Goal: Task Accomplishment & Management: Manage account settings

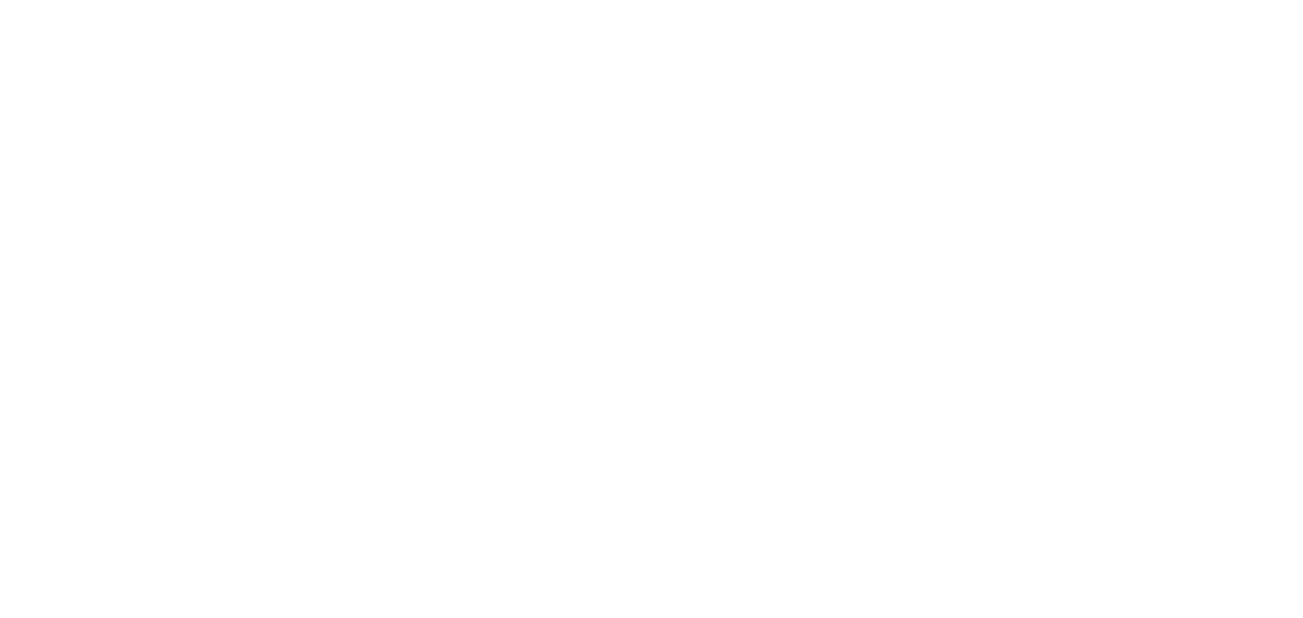
select select "message"
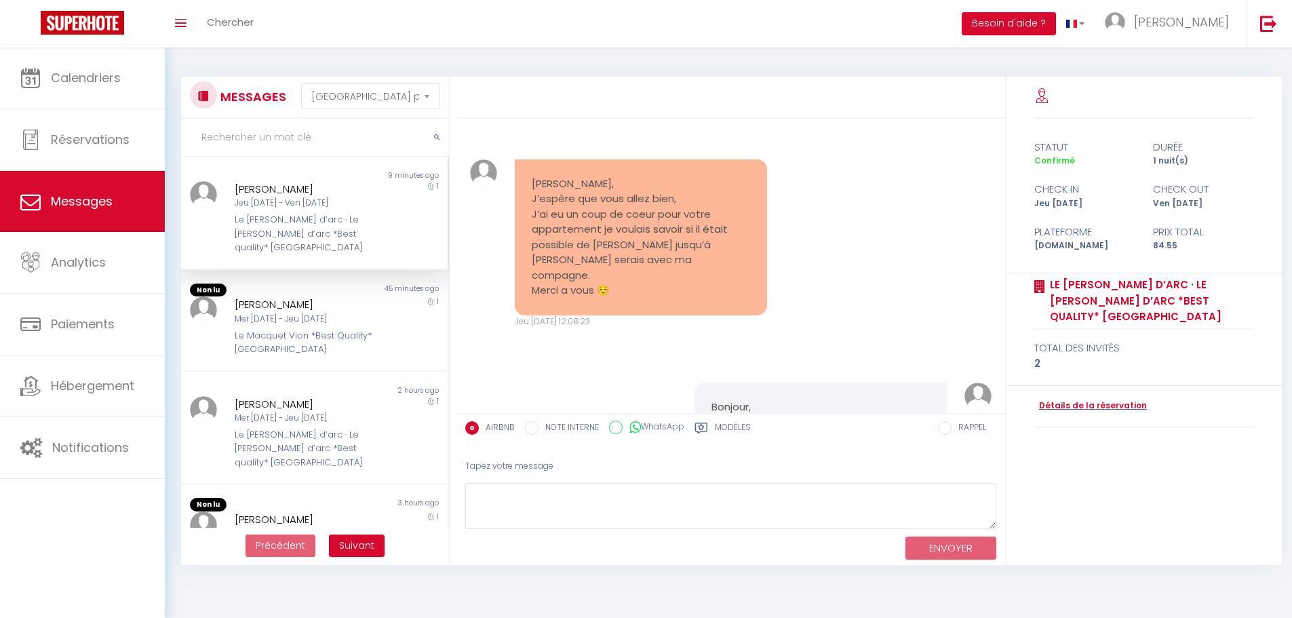
scroll to position [478, 0]
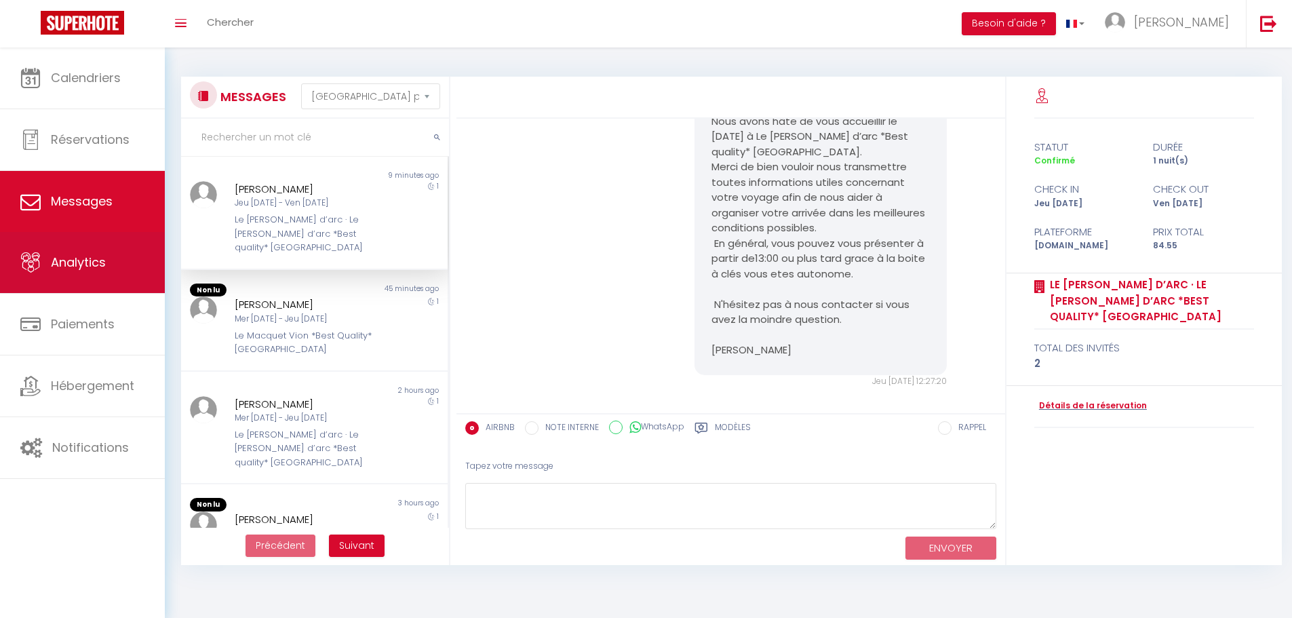
click at [96, 239] on link "Analytics" at bounding box center [82, 262] width 165 height 61
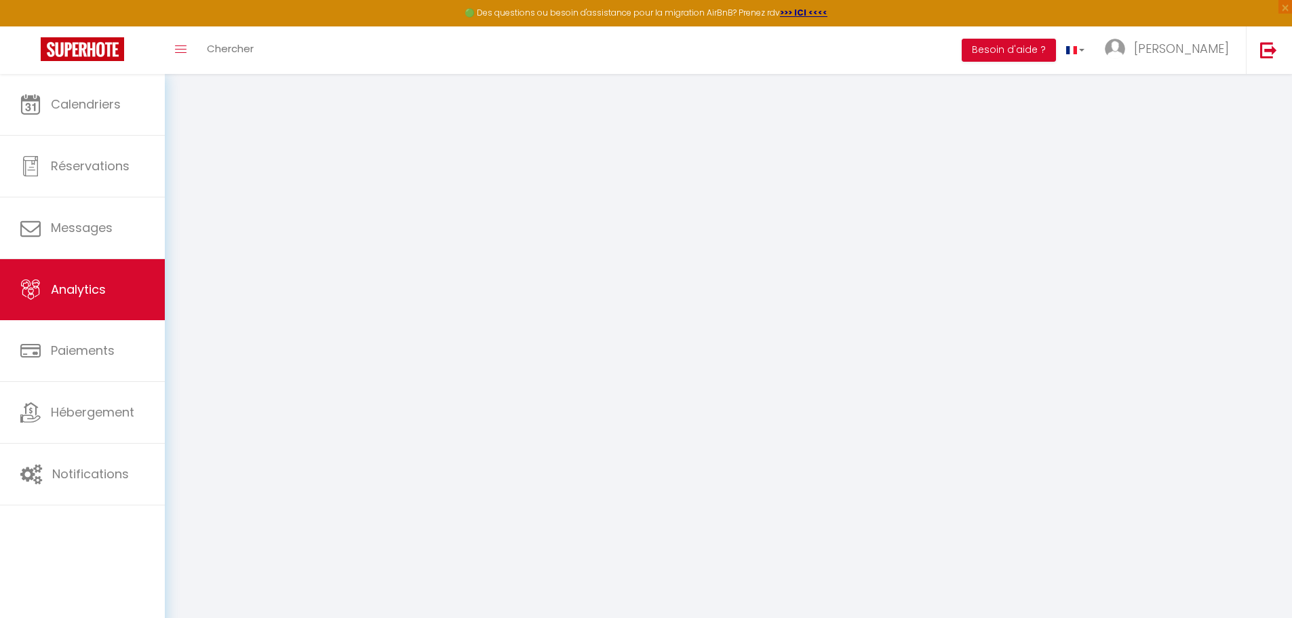
select select "2025"
select select "10"
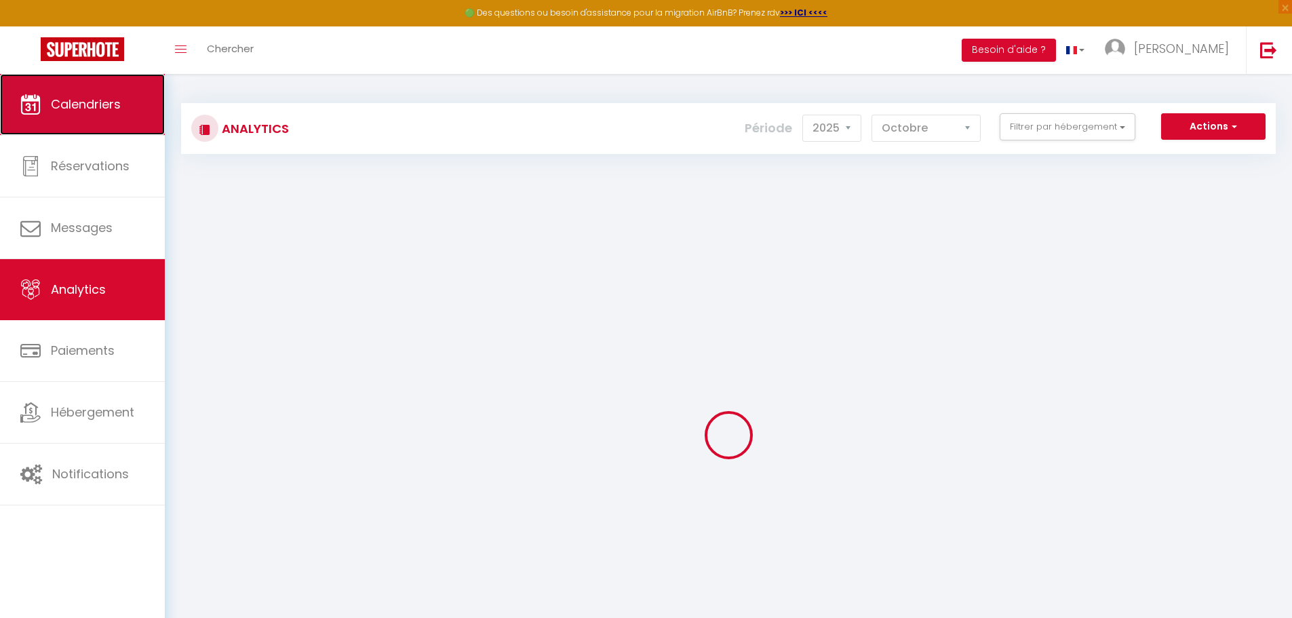
click at [54, 107] on span "Calendriers" at bounding box center [86, 104] width 70 height 17
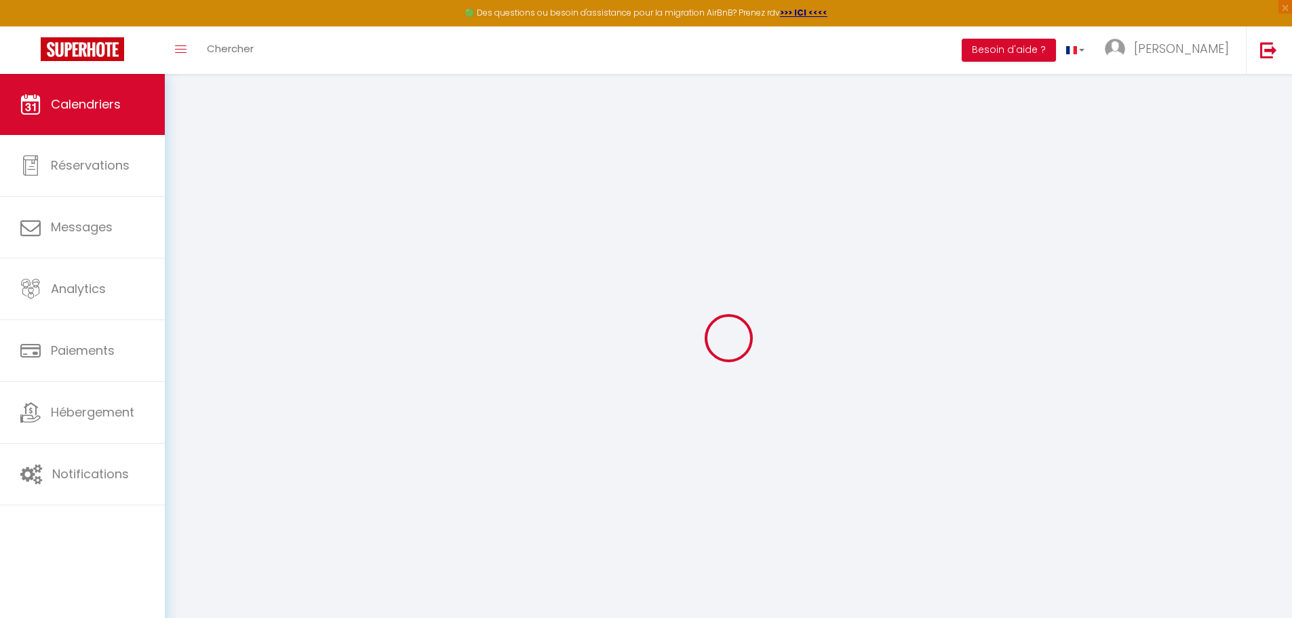
select select
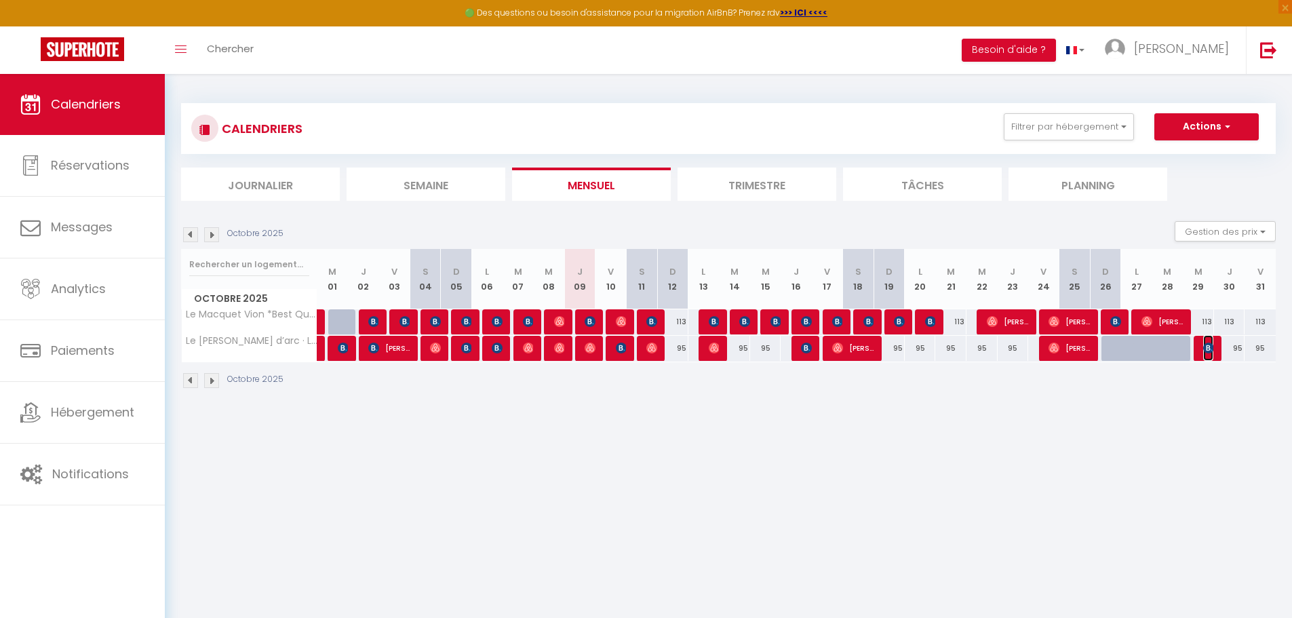
click at [1206, 351] on img at bounding box center [1209, 348] width 11 height 11
select select "OK"
select select "KO"
select select "0"
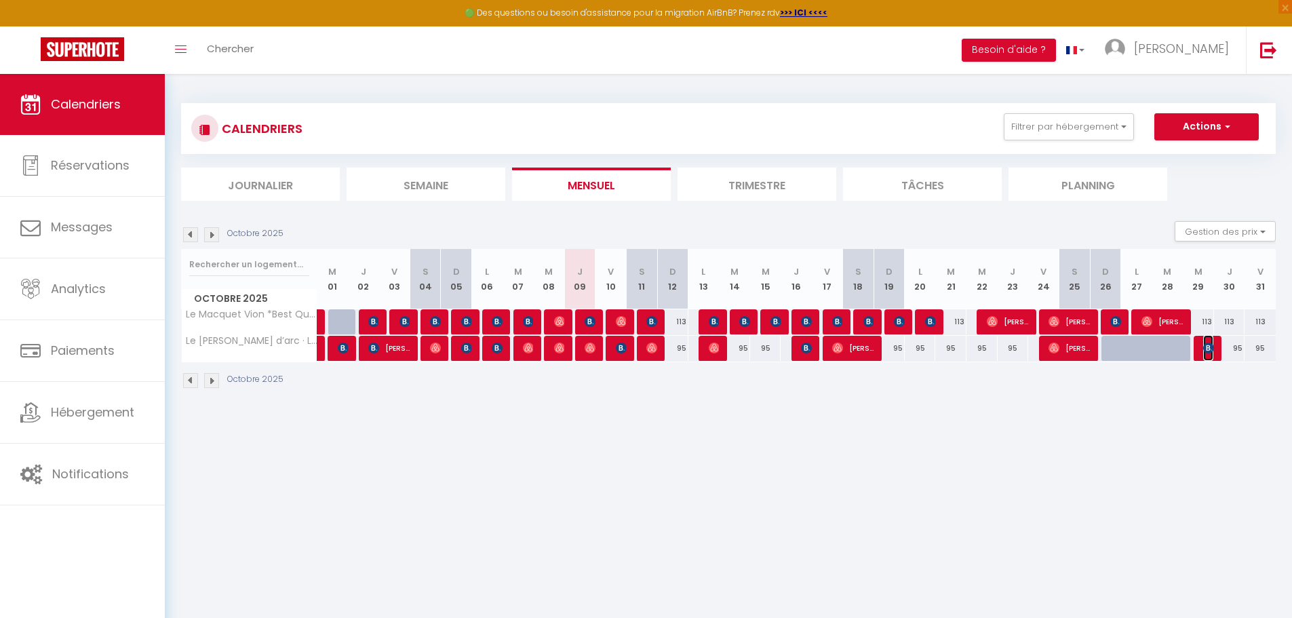
select select "1"
select select
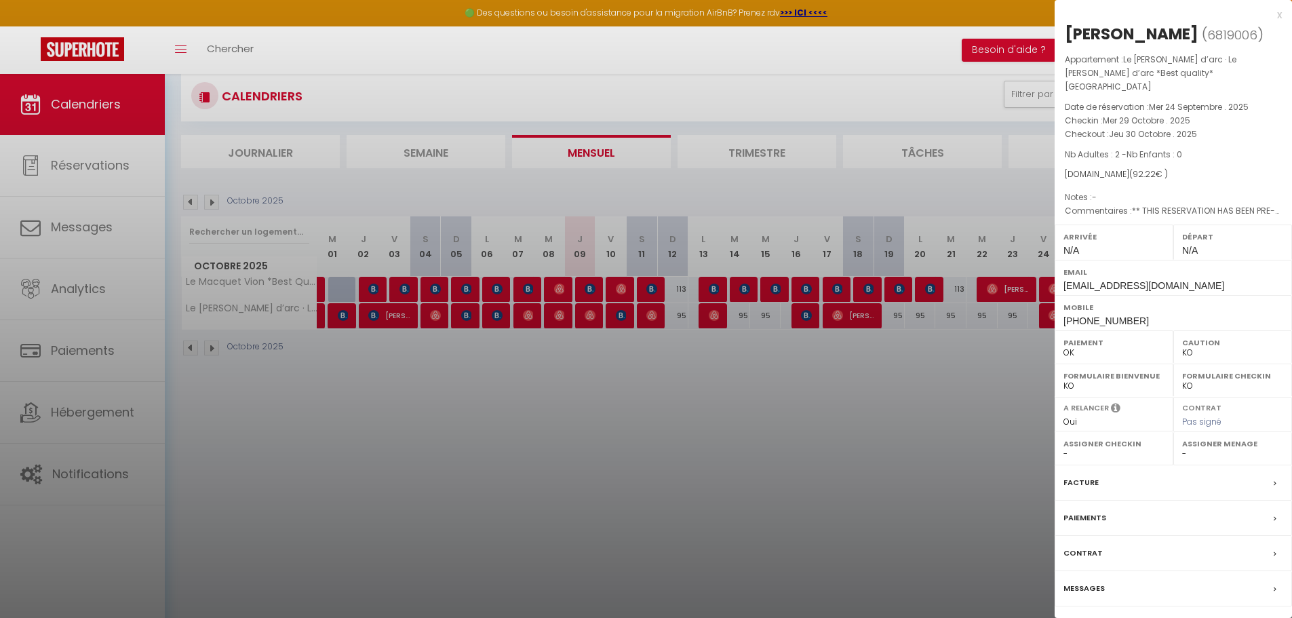
scroll to position [26, 0]
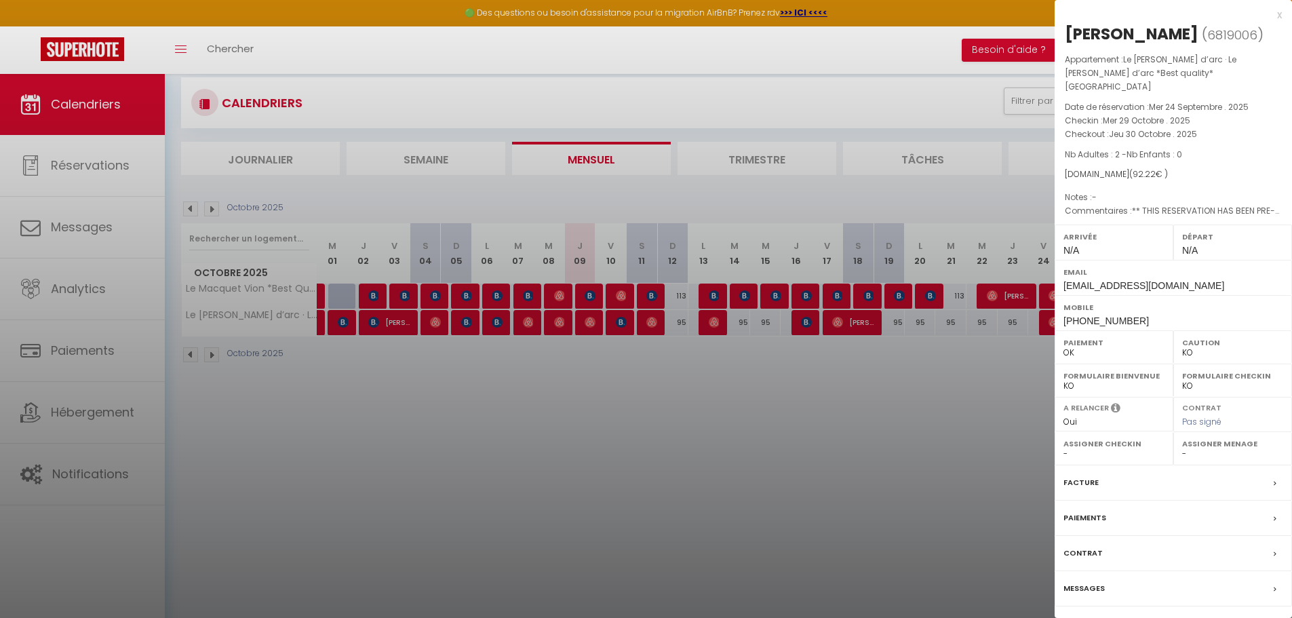
click at [1003, 508] on div at bounding box center [646, 309] width 1292 height 618
